Goal: Task Accomplishment & Management: Manage account settings

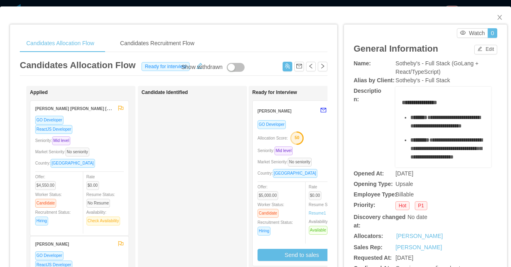
scroll to position [421, 0]
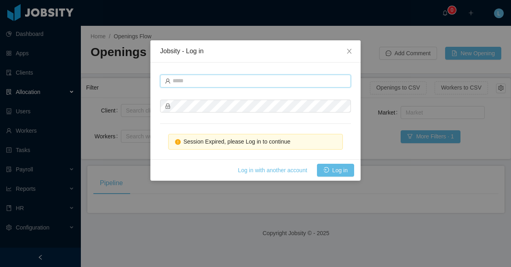
click at [193, 77] on input "text" at bounding box center [255, 81] width 191 height 13
type input "**********"
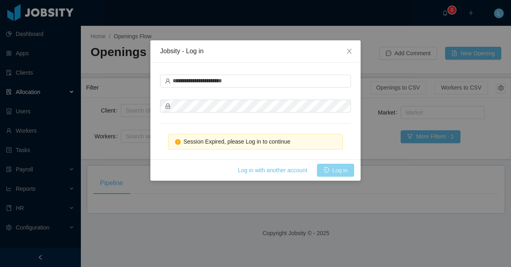
click at [328, 167] on button "Log in" at bounding box center [335, 170] width 37 height 13
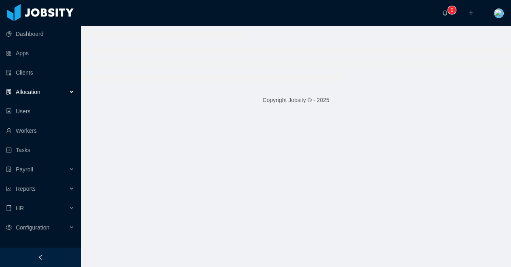
click at [49, 257] on div at bounding box center [40, 257] width 81 height 19
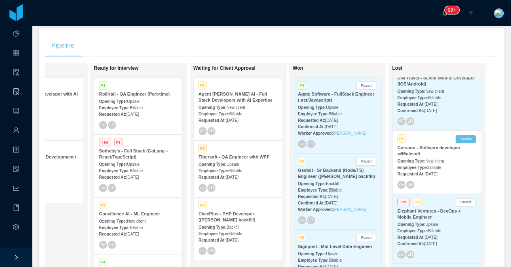
scroll to position [281, 0]
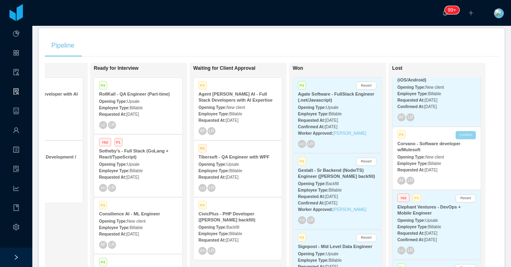
click at [462, 139] on button "Confirm" at bounding box center [465, 135] width 20 height 8
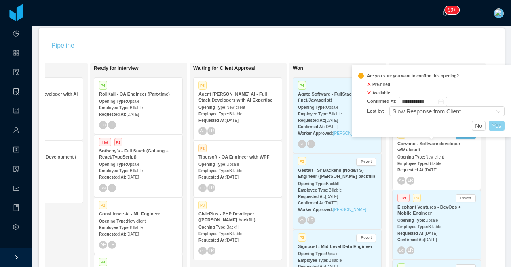
click at [499, 124] on button "Yes" at bounding box center [497, 126] width 16 height 10
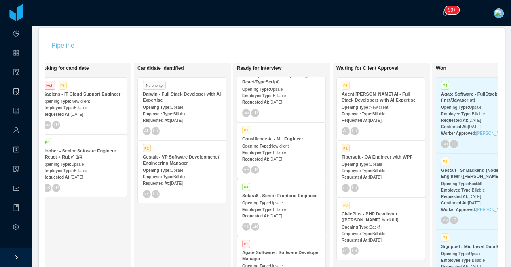
scroll to position [0, 91]
